Goal: Transaction & Acquisition: Purchase product/service

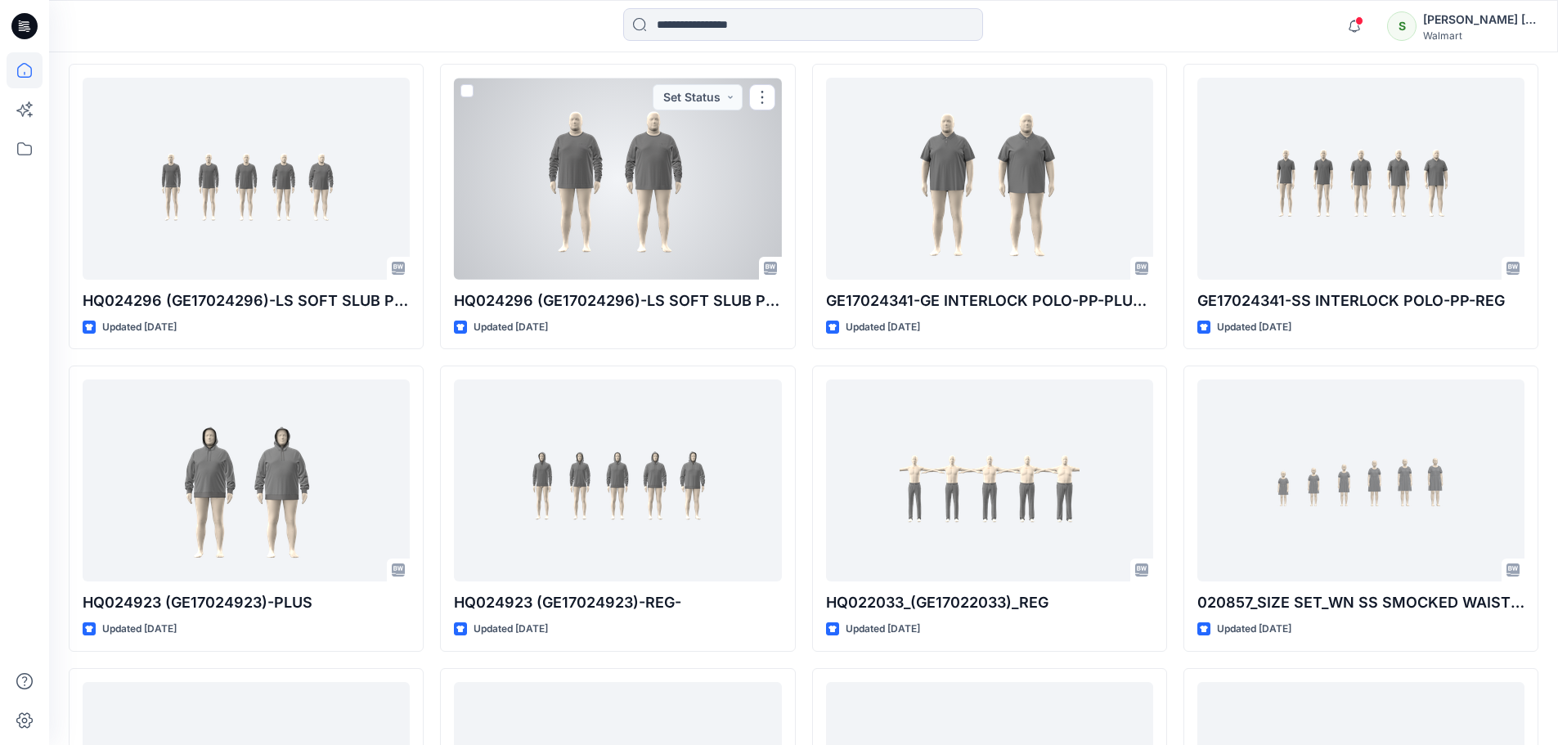
scroll to position [1649, 0]
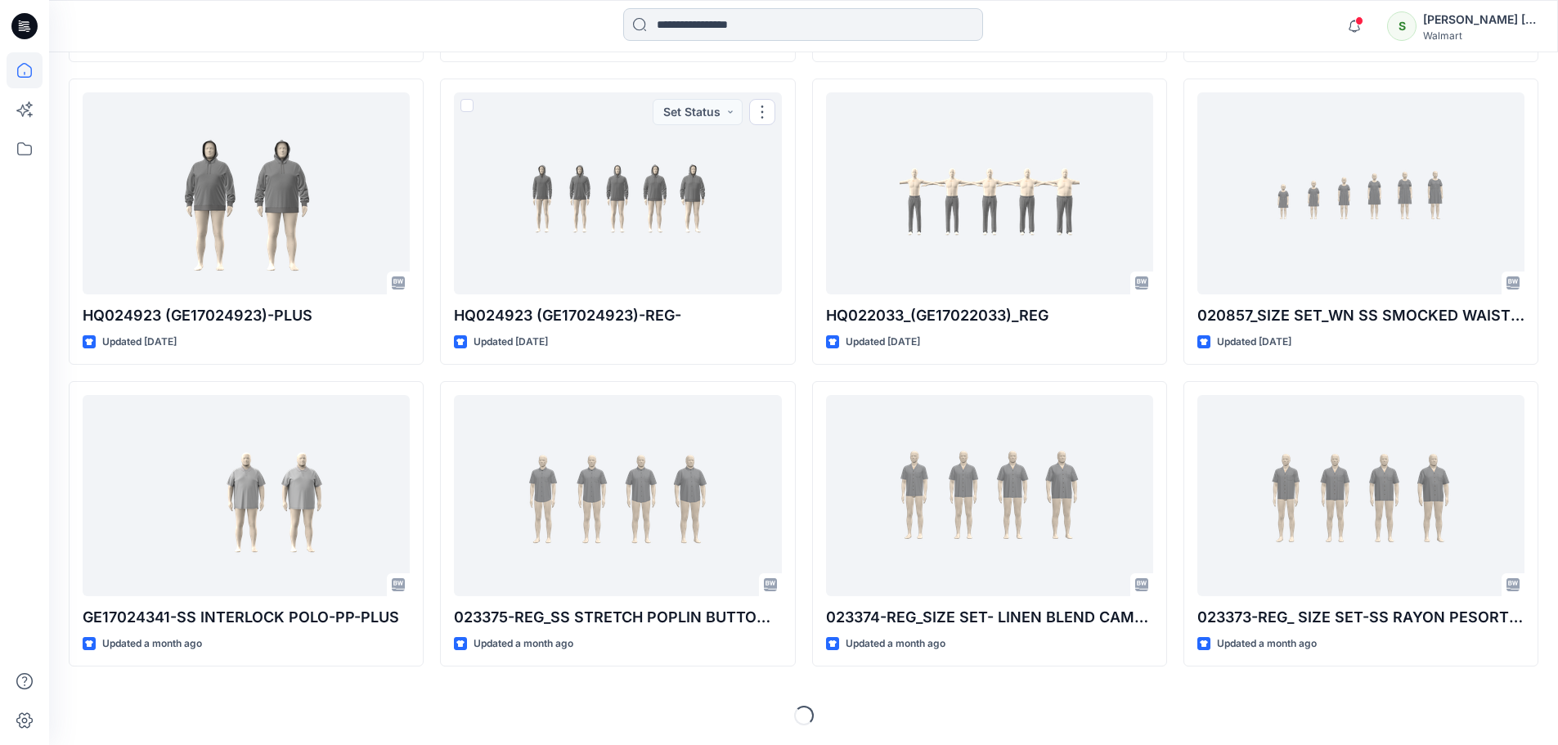
click at [724, 28] on input at bounding box center [803, 24] width 360 height 33
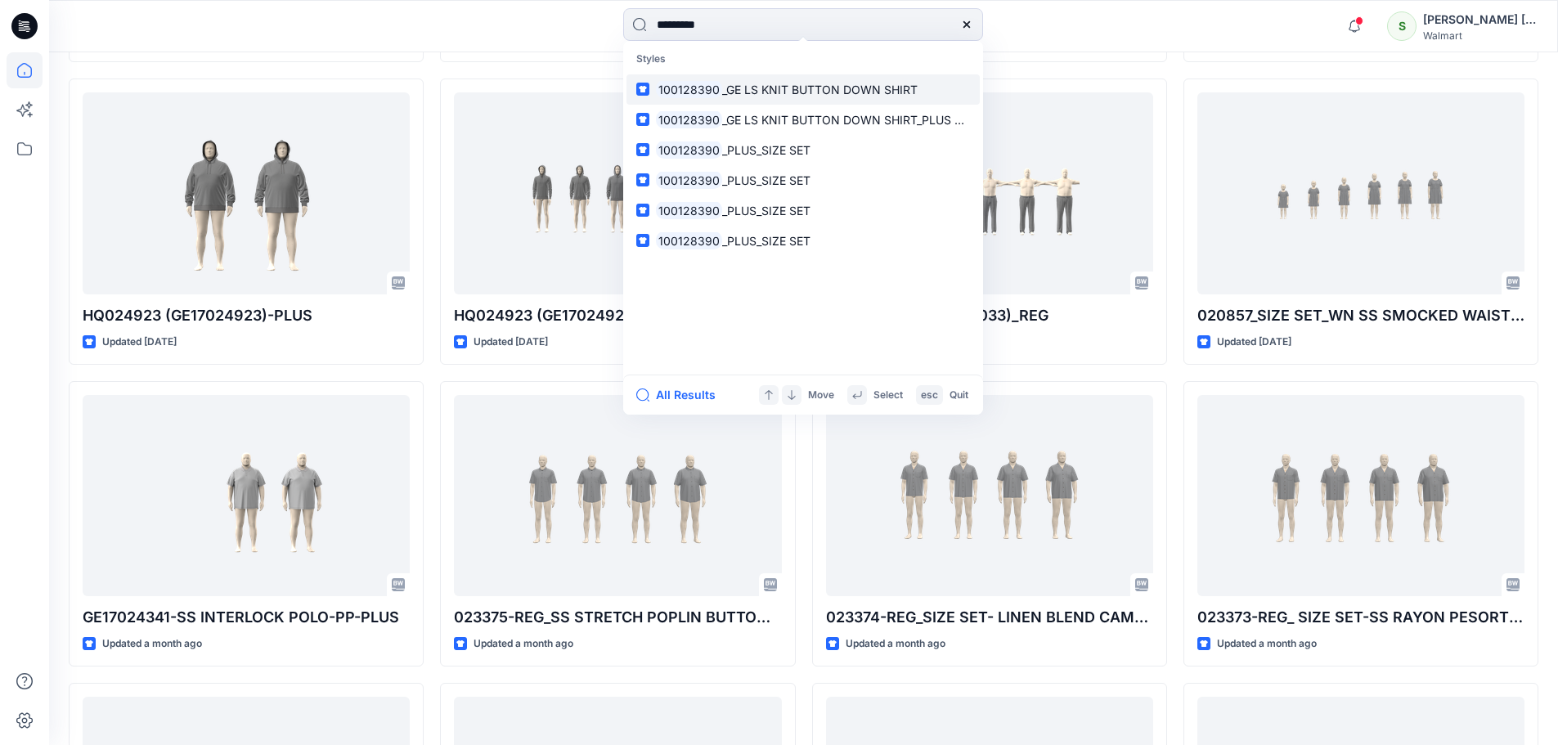
type input "*********"
click at [803, 89] on span "_GE LS KNIT BUTTON DOWN SHIRT" at bounding box center [819, 90] width 195 height 14
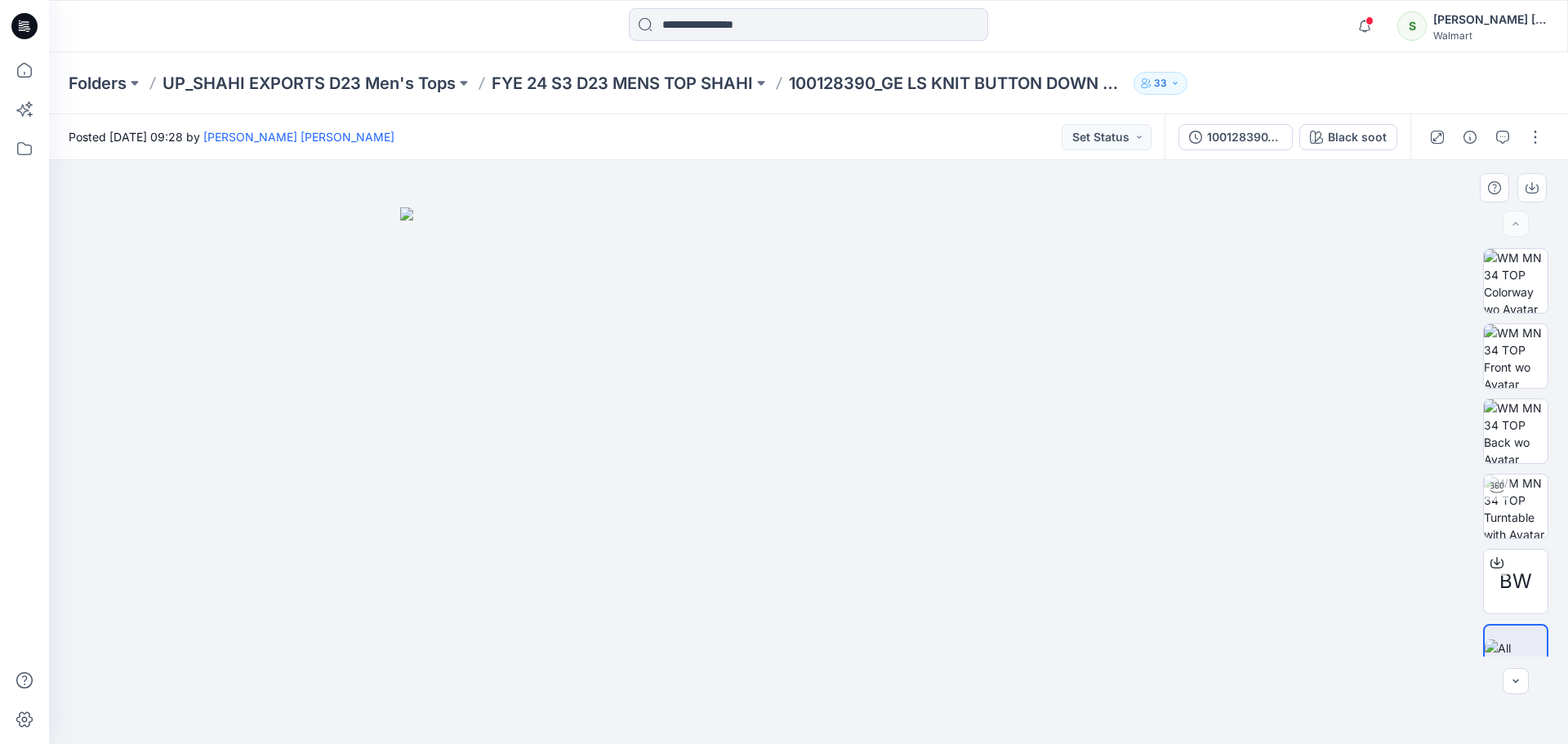
click at [533, 580] on img at bounding box center [809, 476] width 817 height 537
click at [1522, 281] on img at bounding box center [1516, 281] width 64 height 64
click at [881, 634] on img at bounding box center [809, 394] width 817 height 701
click at [1532, 360] on img at bounding box center [1516, 357] width 64 height 64
click at [1511, 432] on img at bounding box center [1516, 431] width 64 height 64
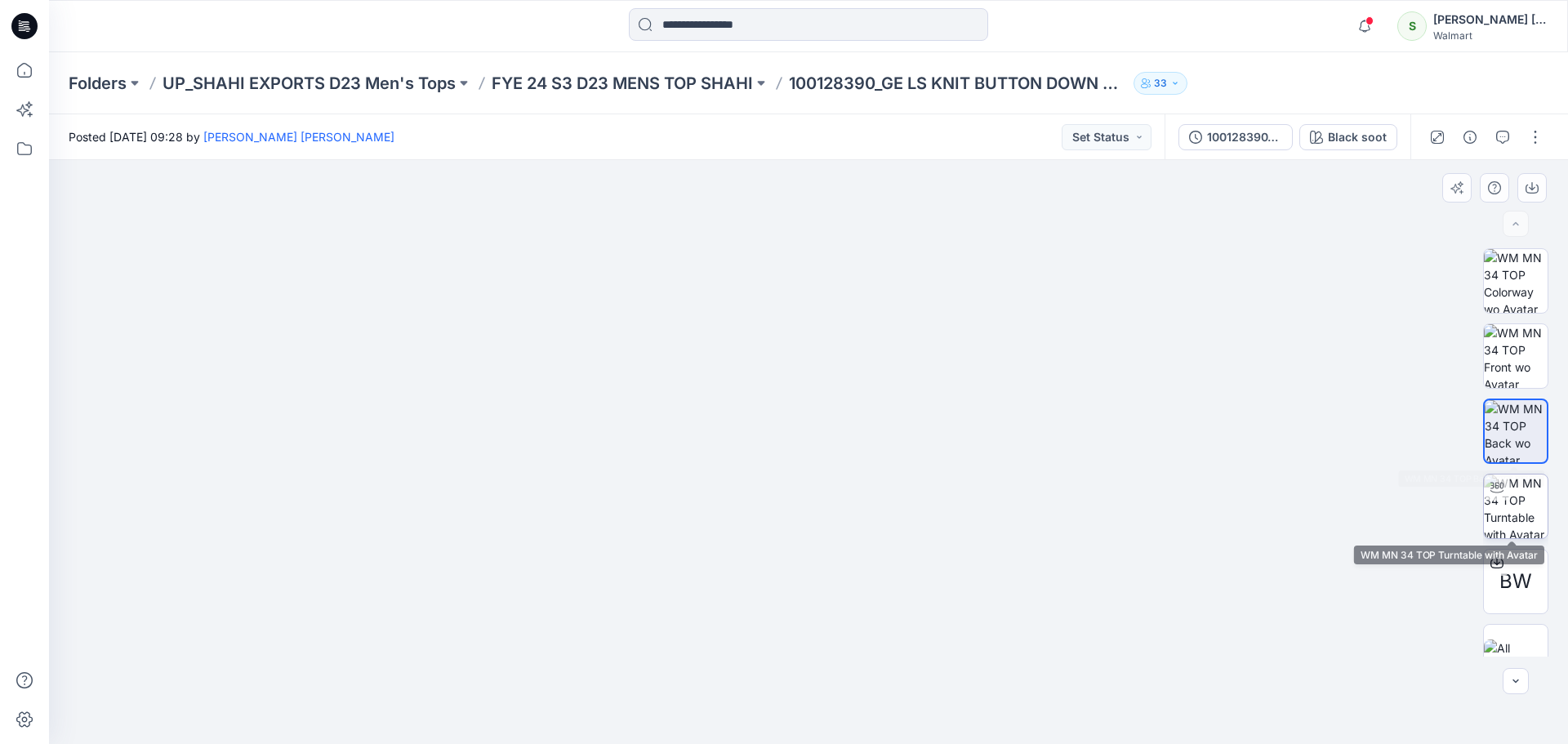
click at [1522, 501] on img at bounding box center [1516, 506] width 64 height 64
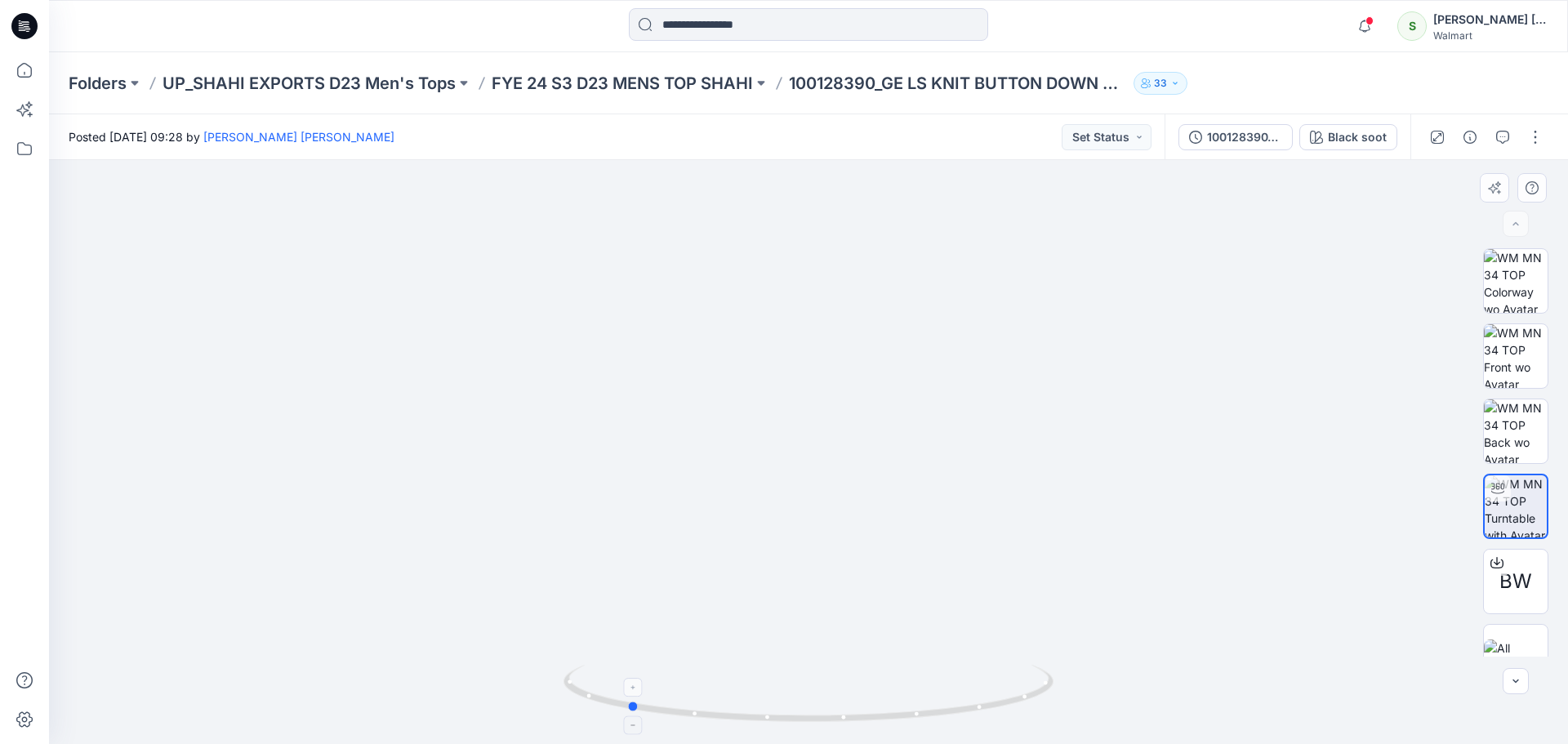
drag, startPoint x: 831, startPoint y: 723, endPoint x: 649, endPoint y: 720, distance: 182.0
click at [649, 720] on icon at bounding box center [810, 695] width 494 height 61
drag, startPoint x: 762, startPoint y: 722, endPoint x: 1006, endPoint y: 719, distance: 244.0
click at [1006, 719] on icon at bounding box center [810, 695] width 494 height 61
click at [809, 495] on img at bounding box center [809, 254] width 1375 height 980
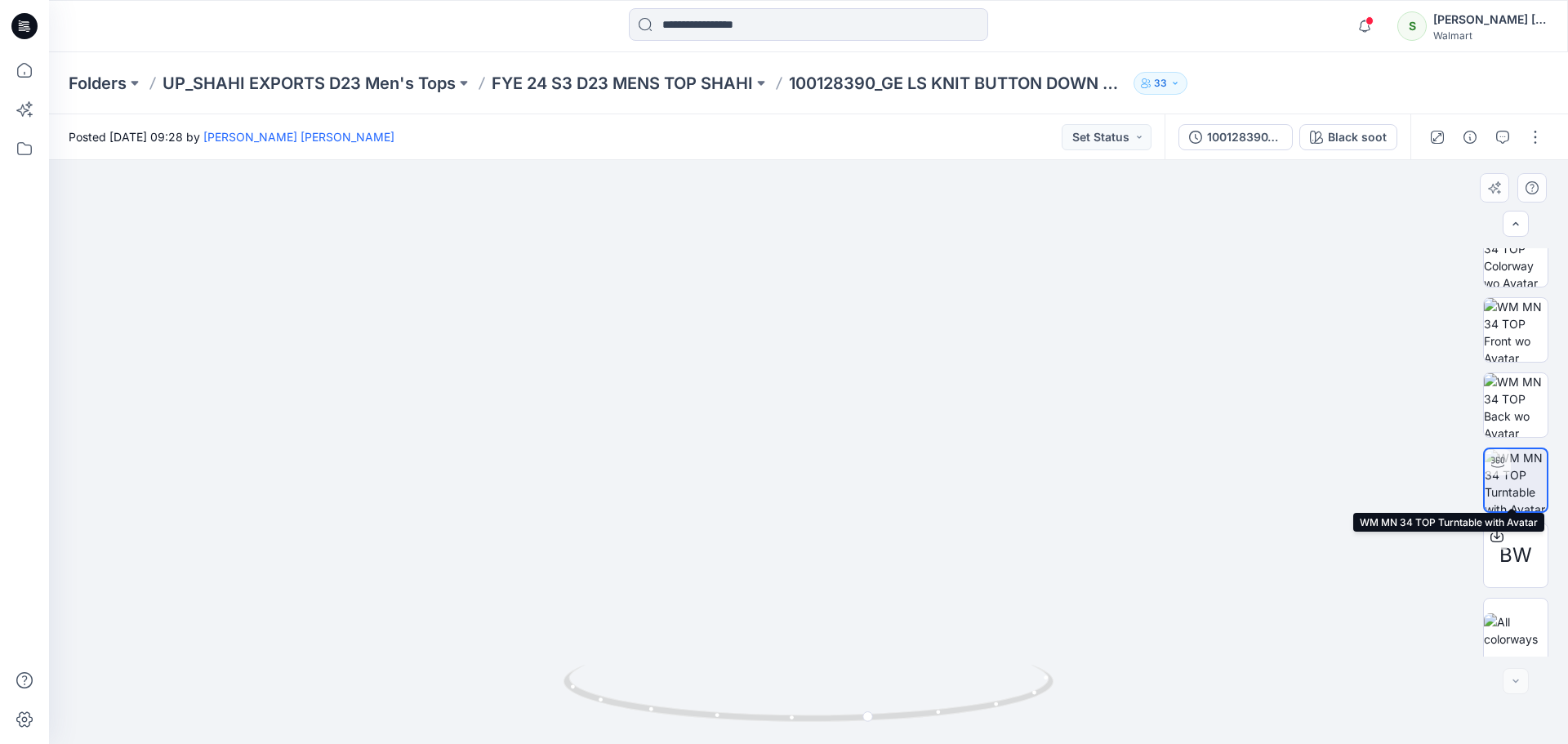
scroll to position [33, 0]
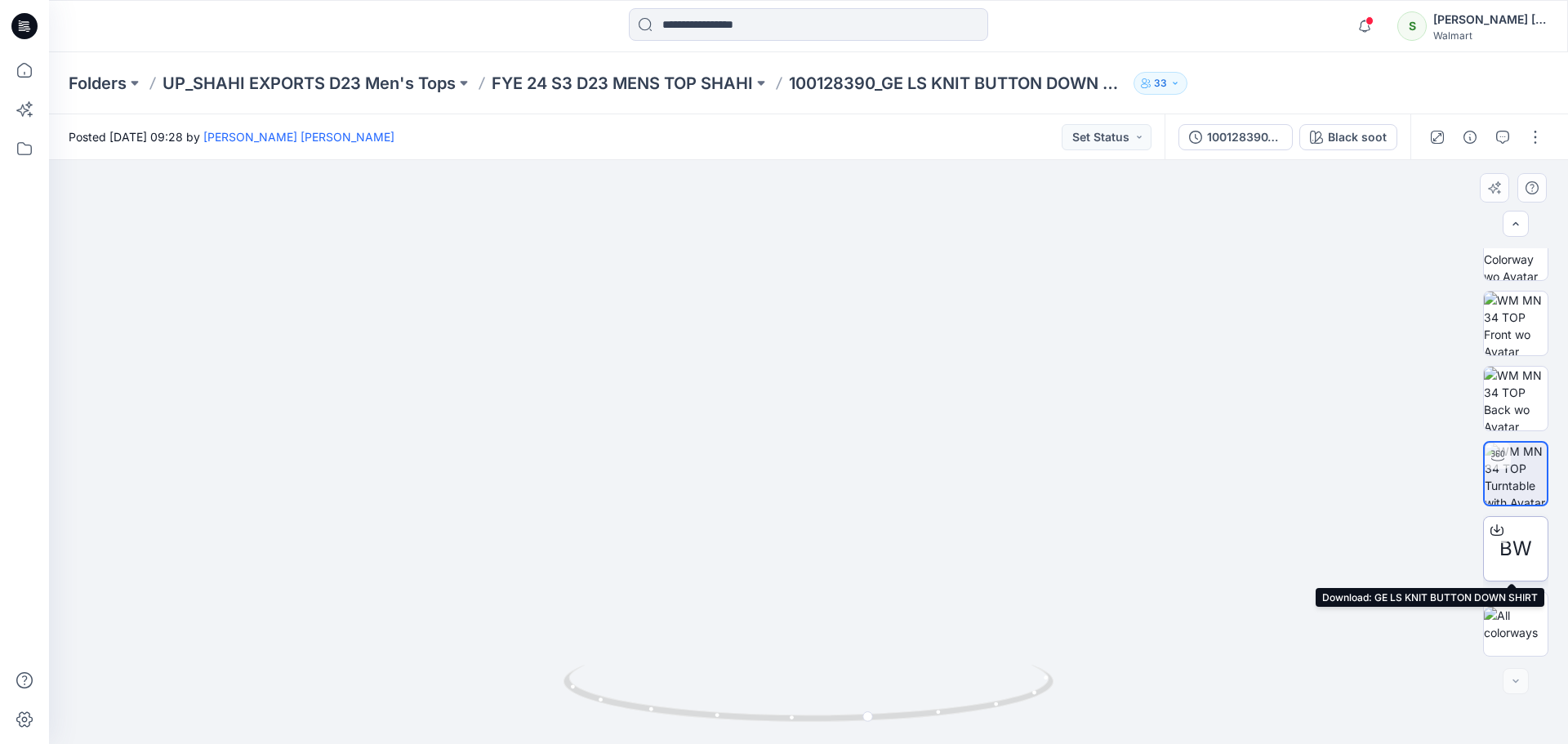
click at [1522, 541] on span "BW" at bounding box center [1516, 548] width 33 height 29
